Goal: Information Seeking & Learning: Find specific fact

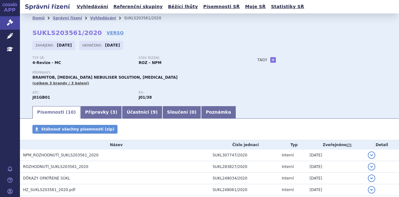
scroll to position [16, 0]
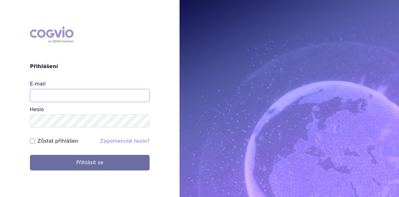
click at [84, 95] on input "E-mail" at bounding box center [90, 95] width 120 height 13
click at [245, 6] on img at bounding box center [290, 98] width 220 height 197
click at [99, 93] on input "michaela.x.tauchmanova" at bounding box center [90, 95] width 120 height 13
type input "michaela.x.tauchmanova@gsk.com"
click at [30, 155] on button "Přihlásit se" at bounding box center [90, 163] width 120 height 16
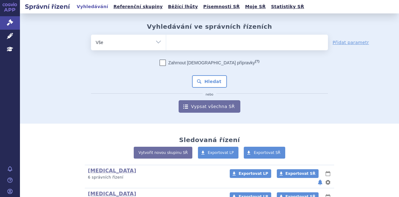
click at [193, 48] on span at bounding box center [247, 43] width 162 height 16
click at [166, 48] on select at bounding box center [166, 42] width 0 height 16
click at [193, 48] on span at bounding box center [247, 43] width 162 height 16
click at [166, 48] on select at bounding box center [166, 42] width 0 height 16
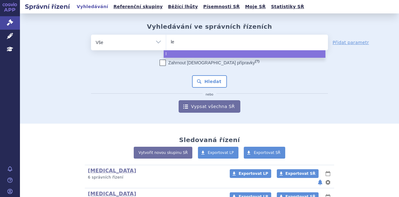
type input "len"
type input "lenvi"
type input "lenvim"
type input "lenvima"
select select "lenvima"
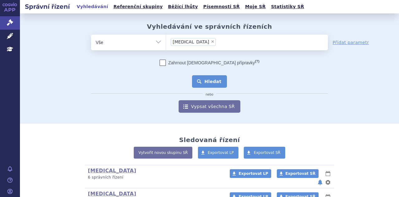
click at [206, 79] on button "Hledat" at bounding box center [209, 81] width 35 height 12
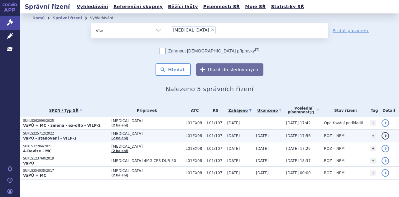
click at [135, 135] on td "LENVIMA (2 balení)" at bounding box center [145, 135] width 74 height 13
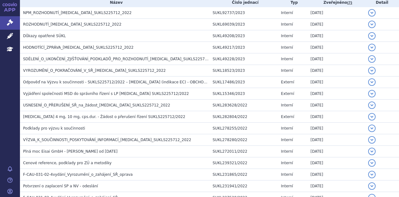
scroll to position [67, 0]
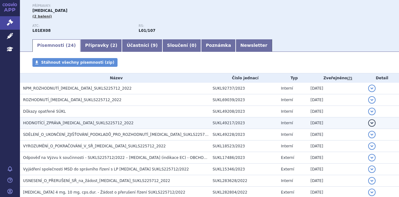
click at [102, 122] on span "HODNOTÍCÍ_ZPRÁVA_[MEDICAL_DATA]_SUKLS225712_2022" at bounding box center [78, 123] width 111 height 4
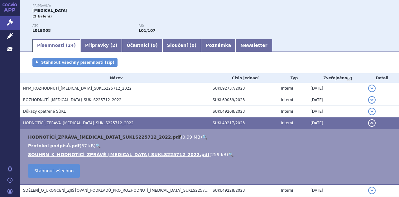
click at [102, 137] on link "HODNOTÍCÍ_ZPRÁVA_[MEDICAL_DATA]_SUKLS225712_2022.pdf" at bounding box center [104, 136] width 153 height 5
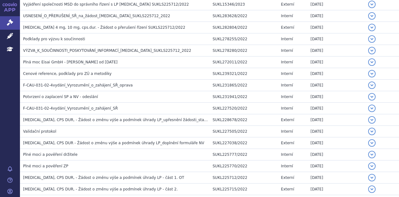
scroll to position [321, 0]
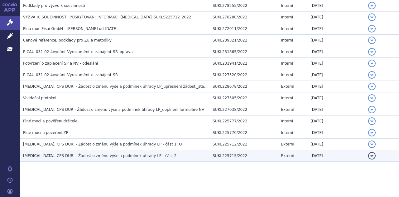
click at [91, 153] on span "[MEDICAL_DATA], CPS DUR, - Žádost o změnu výše a podmínek úhrady LP - část 2." at bounding box center [100, 155] width 155 height 4
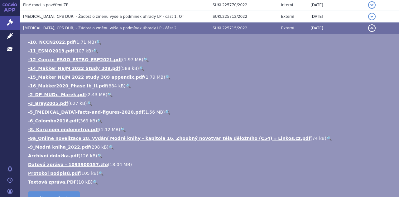
scroll to position [377, 0]
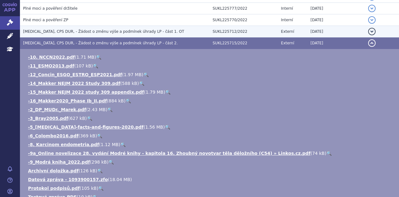
click at [122, 29] on span "[MEDICAL_DATA], CPS DUR, - Žádost o změnu výše a podmínek úhrady LP - část 1. OT" at bounding box center [103, 31] width 161 height 4
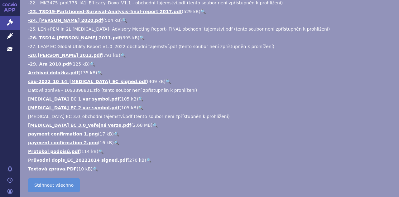
scroll to position [423, 0]
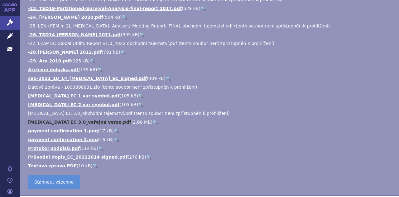
click at [89, 119] on link "[MEDICAL_DATA] EC 3.0_veřejná verze.pdf" at bounding box center [79, 121] width 103 height 5
